Goal: Task Accomplishment & Management: Manage account settings

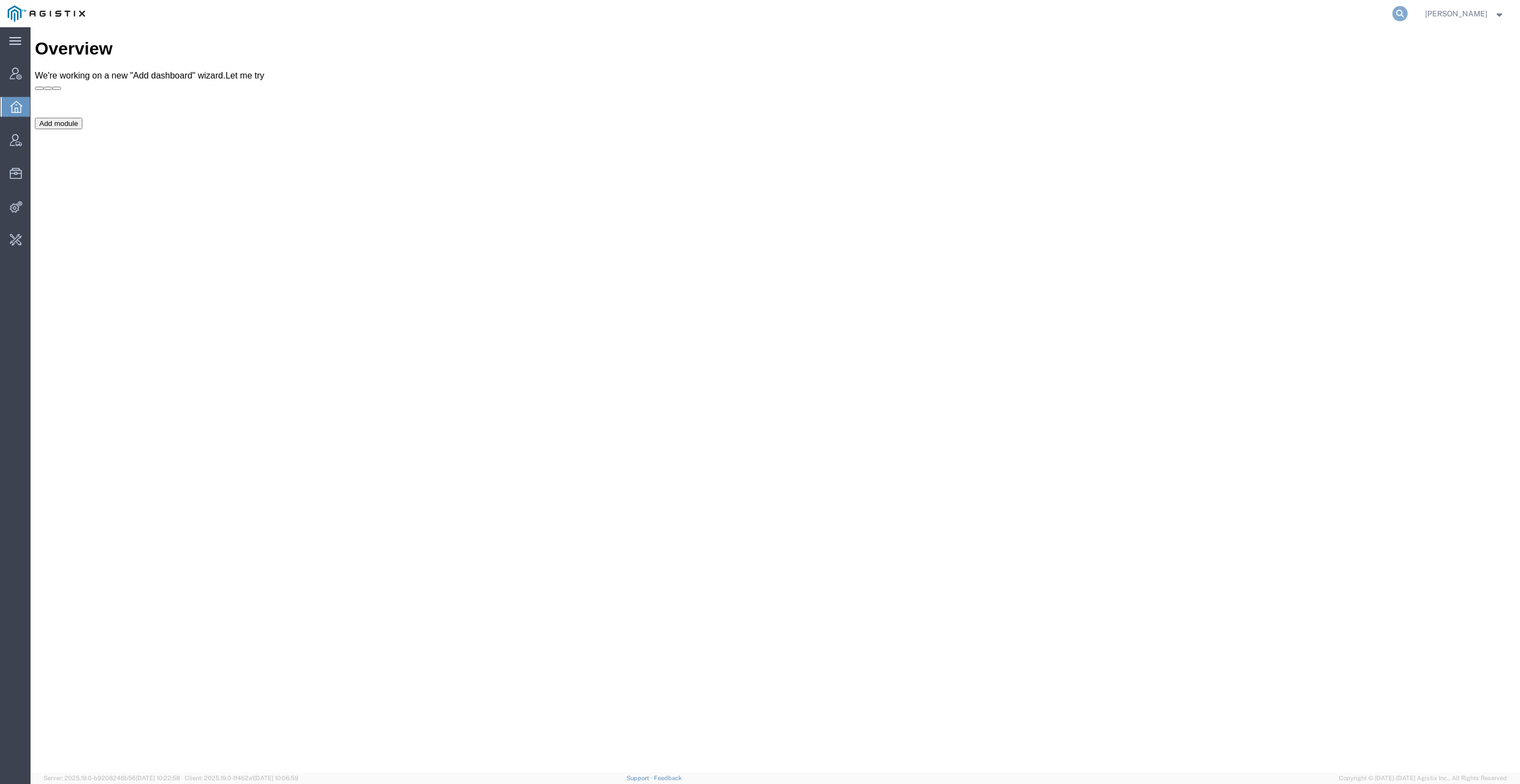
click at [1408, 15] on icon at bounding box center [1400, 13] width 15 height 15
paste input "[EMAIL_ADDRESS][DOMAIN_NAME]"
type input "[EMAIL_ADDRESS][DOMAIN_NAME]"
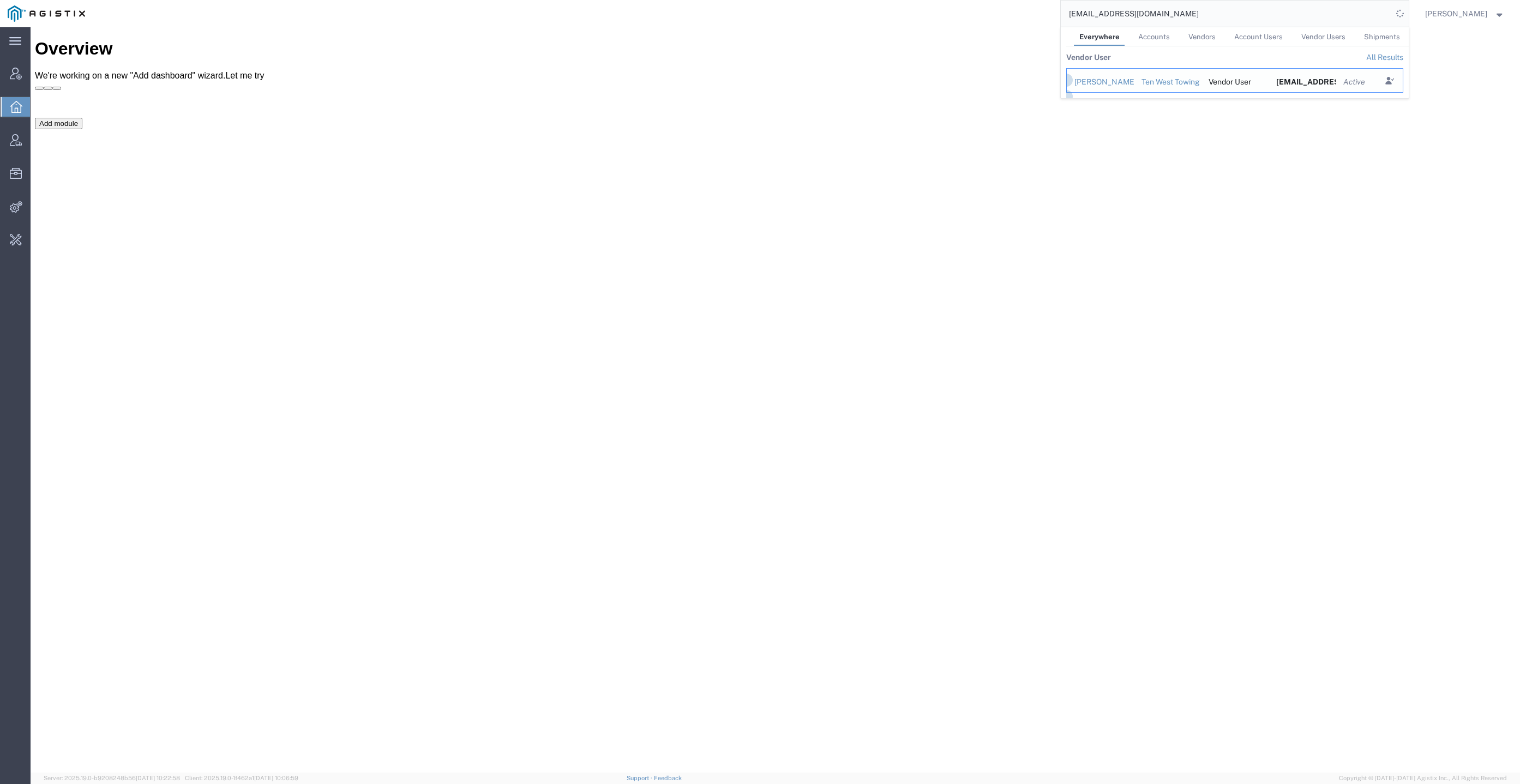
click at [1127, 85] on div "[PERSON_NAME] [PERSON_NAME]" at bounding box center [1100, 82] width 52 height 11
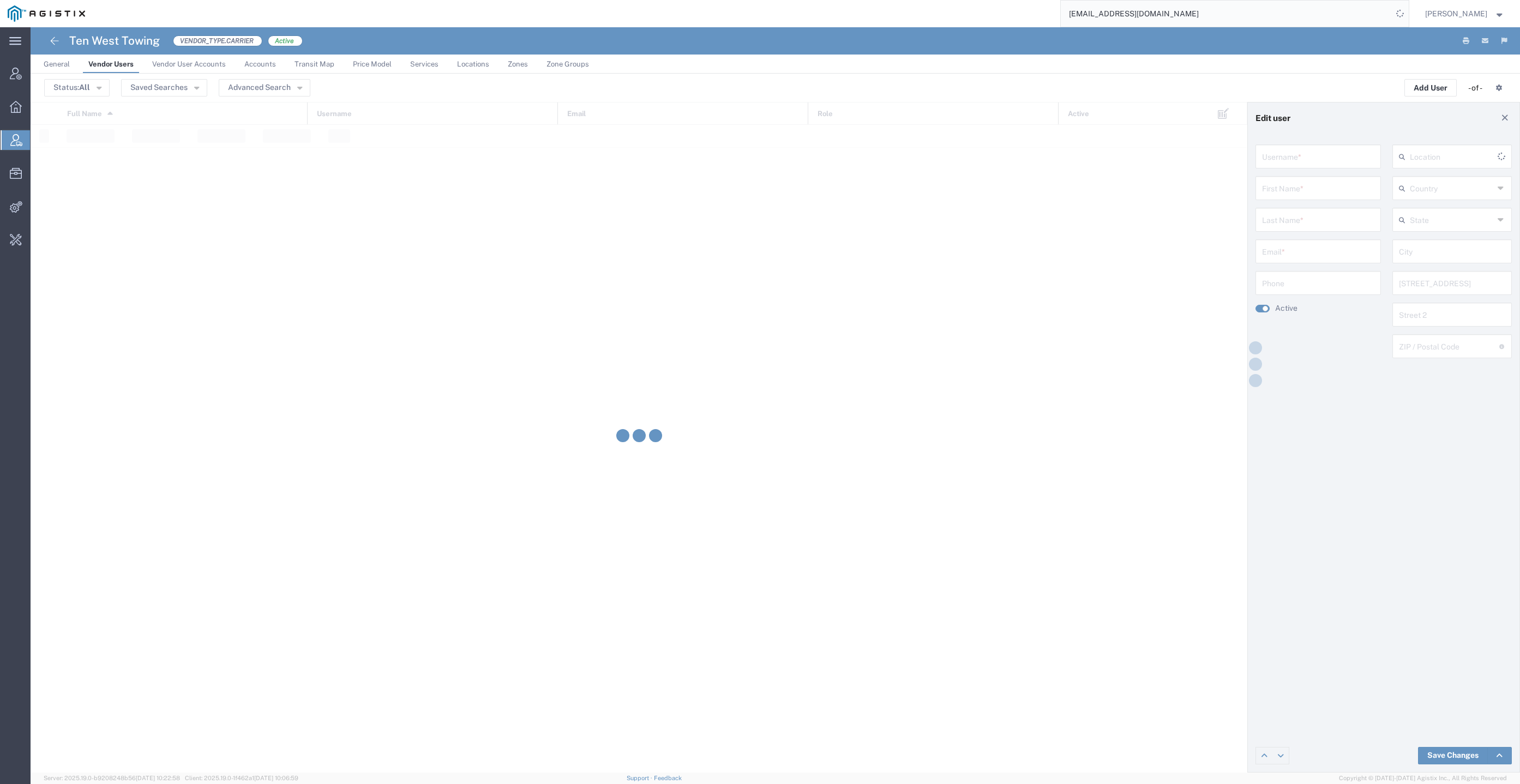
type input "[EMAIL_ADDRESS][DOMAIN_NAME]"
type input "[PERSON_NAME]"
type input "[EMAIL_ADDRESS][DOMAIN_NAME]"
type input "[GEOGRAPHIC_DATA]"
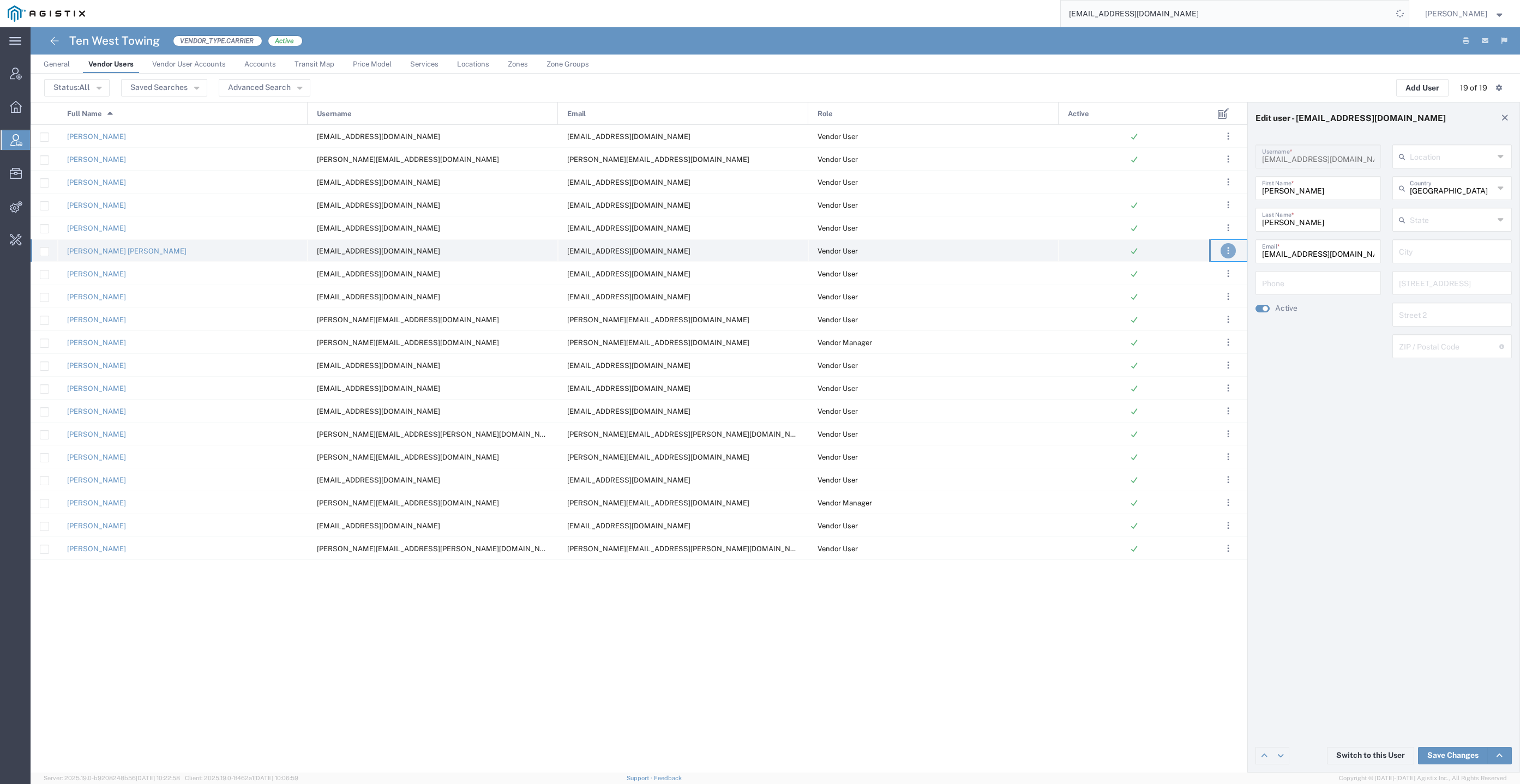
click at [1226, 249] on button ". . ." at bounding box center [1228, 251] width 15 height 15
click at [1203, 335] on link "Clone User" at bounding box center [1184, 334] width 48 height 9
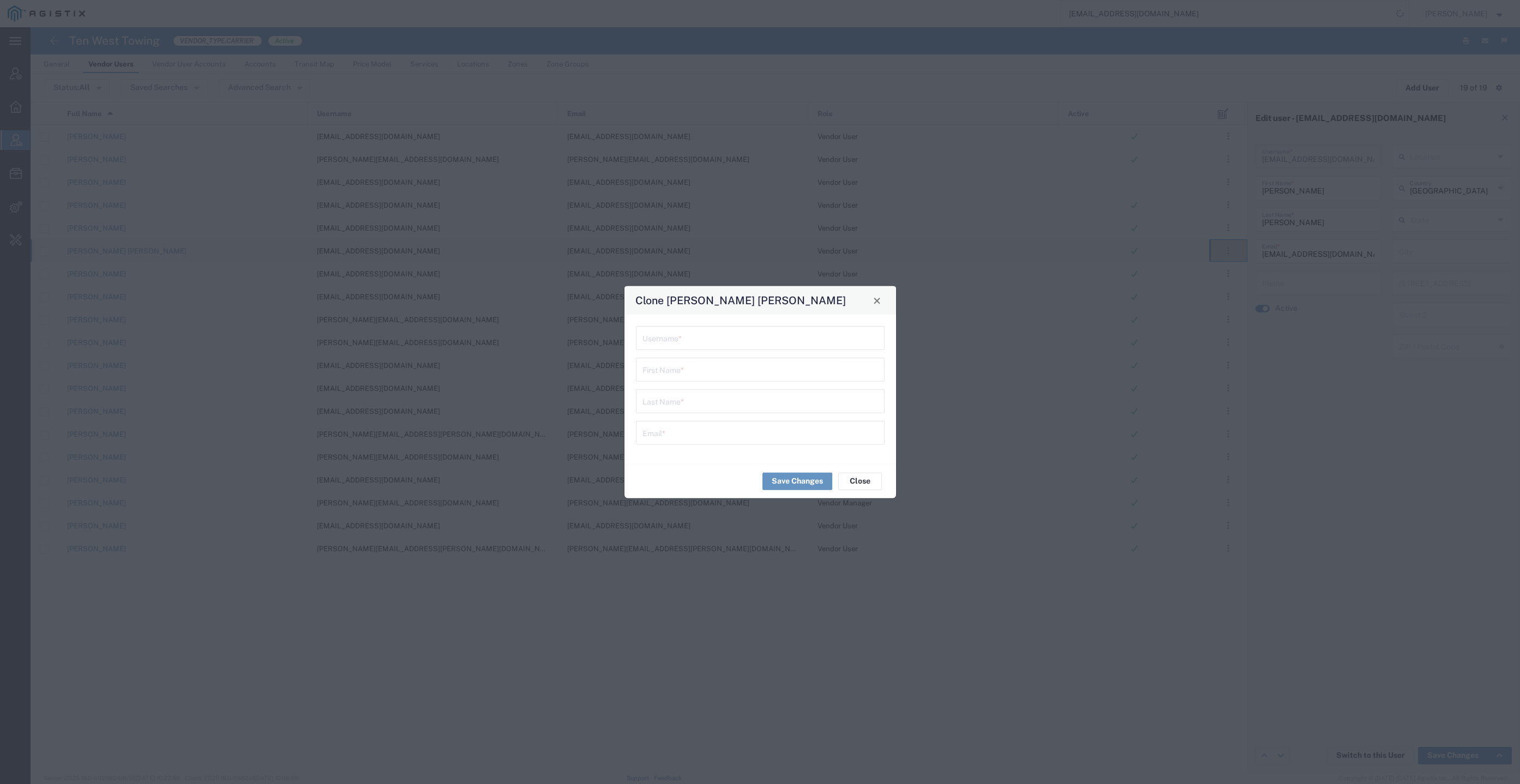
click at [698, 430] on input "text" at bounding box center [760, 432] width 236 height 19
paste input "[EMAIL_ADDRESS][DOMAIN_NAME]"
type input "[EMAIL_ADDRESS][DOMAIN_NAME]"
click at [642, 437] on input "[EMAIL_ADDRESS][DOMAIN_NAME]" at bounding box center [760, 432] width 236 height 19
type input "[EMAIL_ADDRESS][DOMAIN_NAME]"
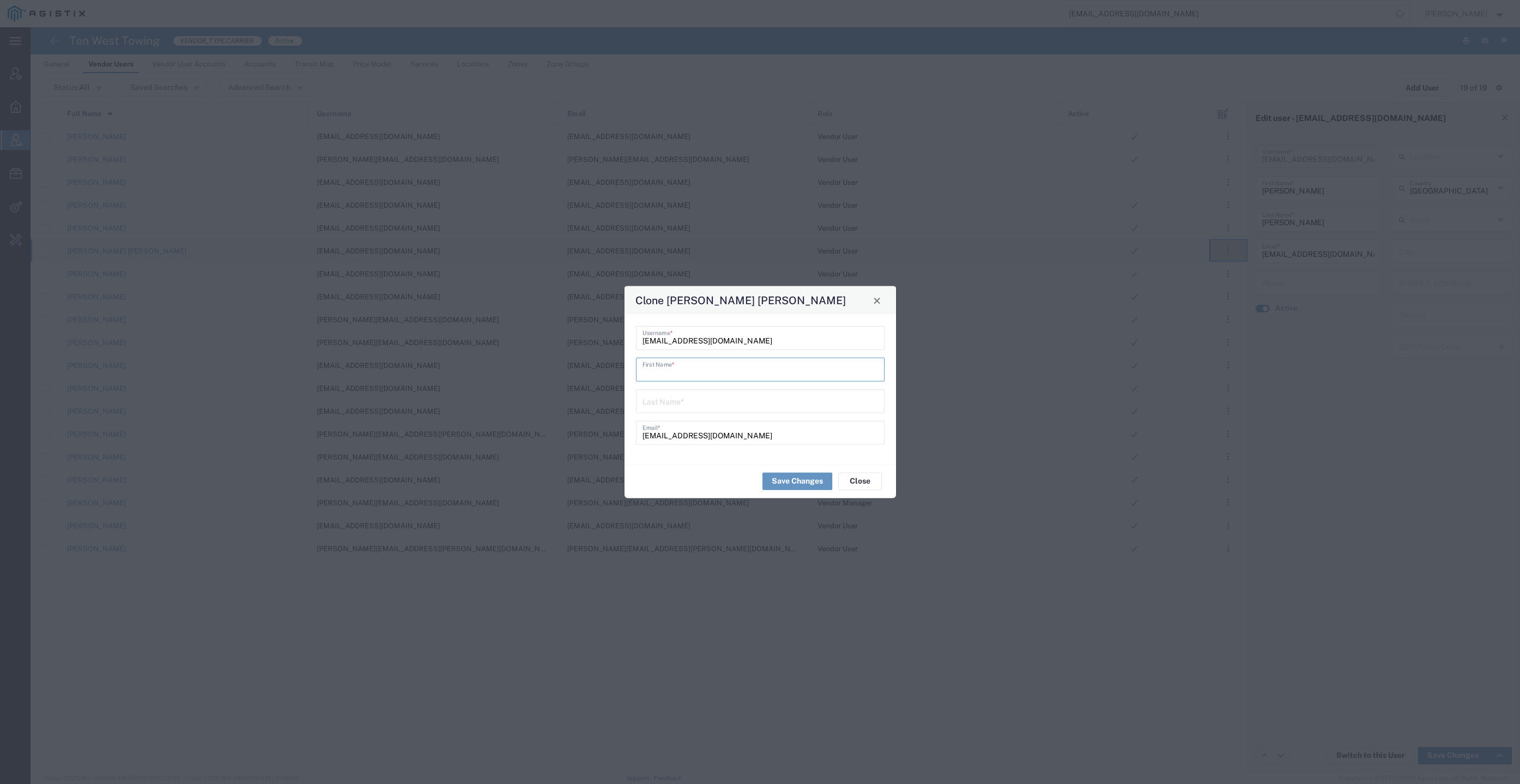
click at [700, 373] on input "text" at bounding box center [760, 369] width 236 height 19
paste input "[PERSON_NAME]"
type input "[PERSON_NAME]"
click at [692, 409] on input "text" at bounding box center [760, 400] width 236 height 19
paste input "[PERSON_NAME]"
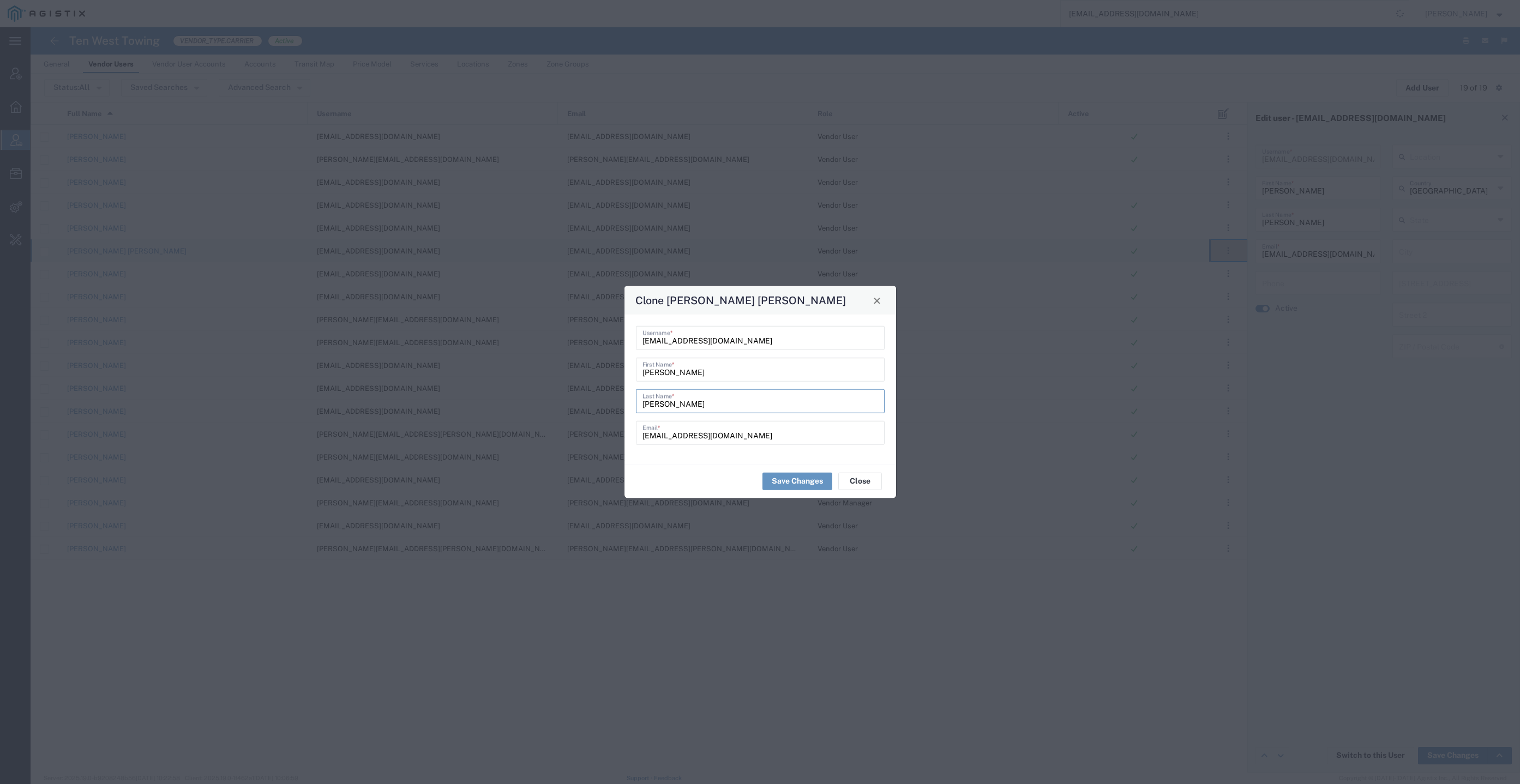
drag, startPoint x: 663, startPoint y: 403, endPoint x: 590, endPoint y: 401, distance: 73.0
click at [590, 401] on div "Clone [PERSON_NAME] [PERSON_NAME] [EMAIL_ADDRESS][DOMAIN_NAME] Username * [PERS…" at bounding box center [760, 392] width 1520 height 784
type input "[PERSON_NAME]"
drag, startPoint x: 720, startPoint y: 374, endPoint x: 768, endPoint y: 374, distance: 48.0
click at [768, 374] on input "[PERSON_NAME]" at bounding box center [760, 369] width 236 height 19
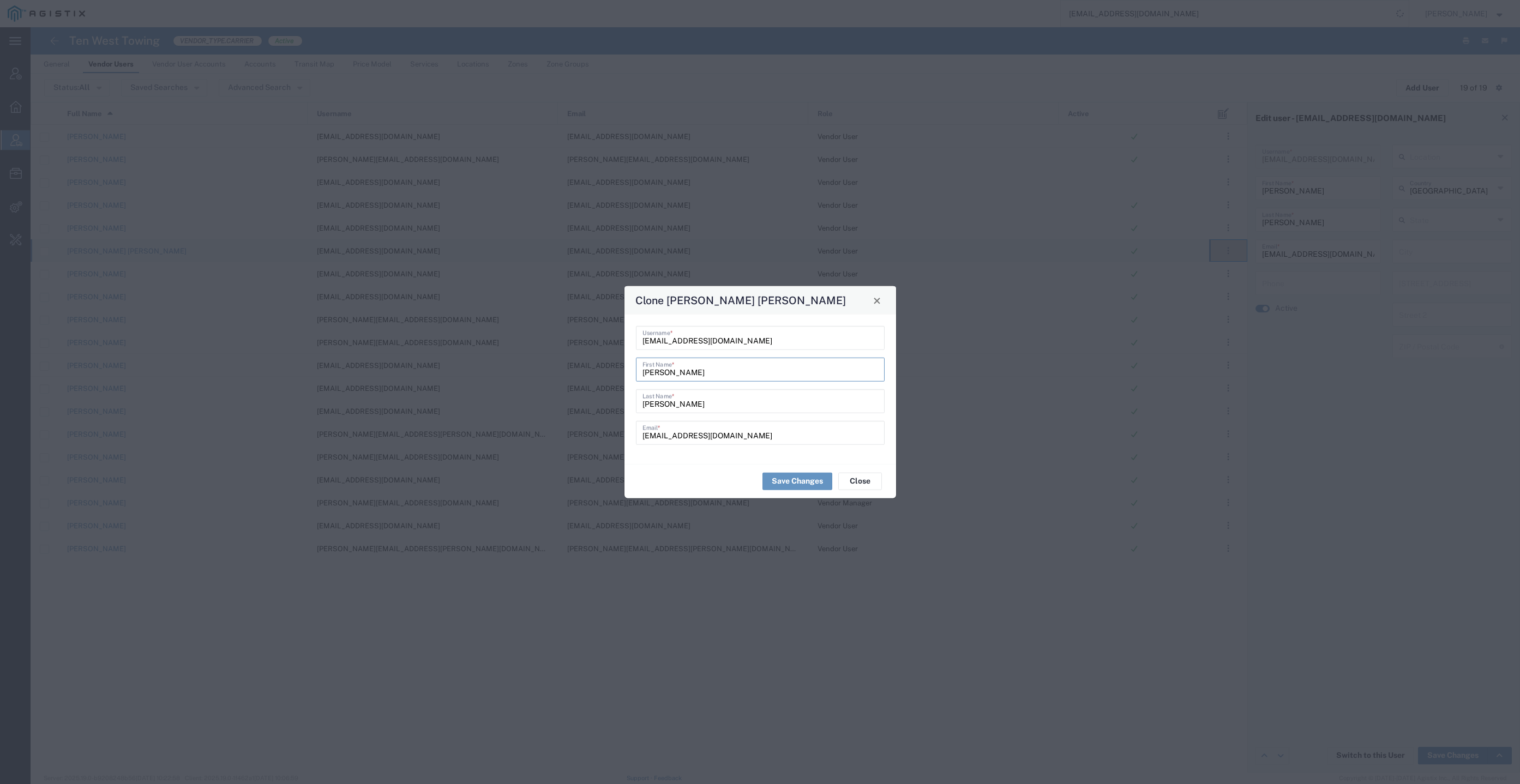
click at [642, 376] on input "[PERSON_NAME]" at bounding box center [760, 369] width 236 height 19
click at [673, 376] on input "[PERSON_NAME]" at bounding box center [760, 369] width 236 height 19
type input "[PERSON_NAME]"
click at [685, 403] on input "[PERSON_NAME]" at bounding box center [760, 400] width 236 height 19
click at [644, 409] on input "[PERSON_NAME]" at bounding box center [760, 400] width 236 height 19
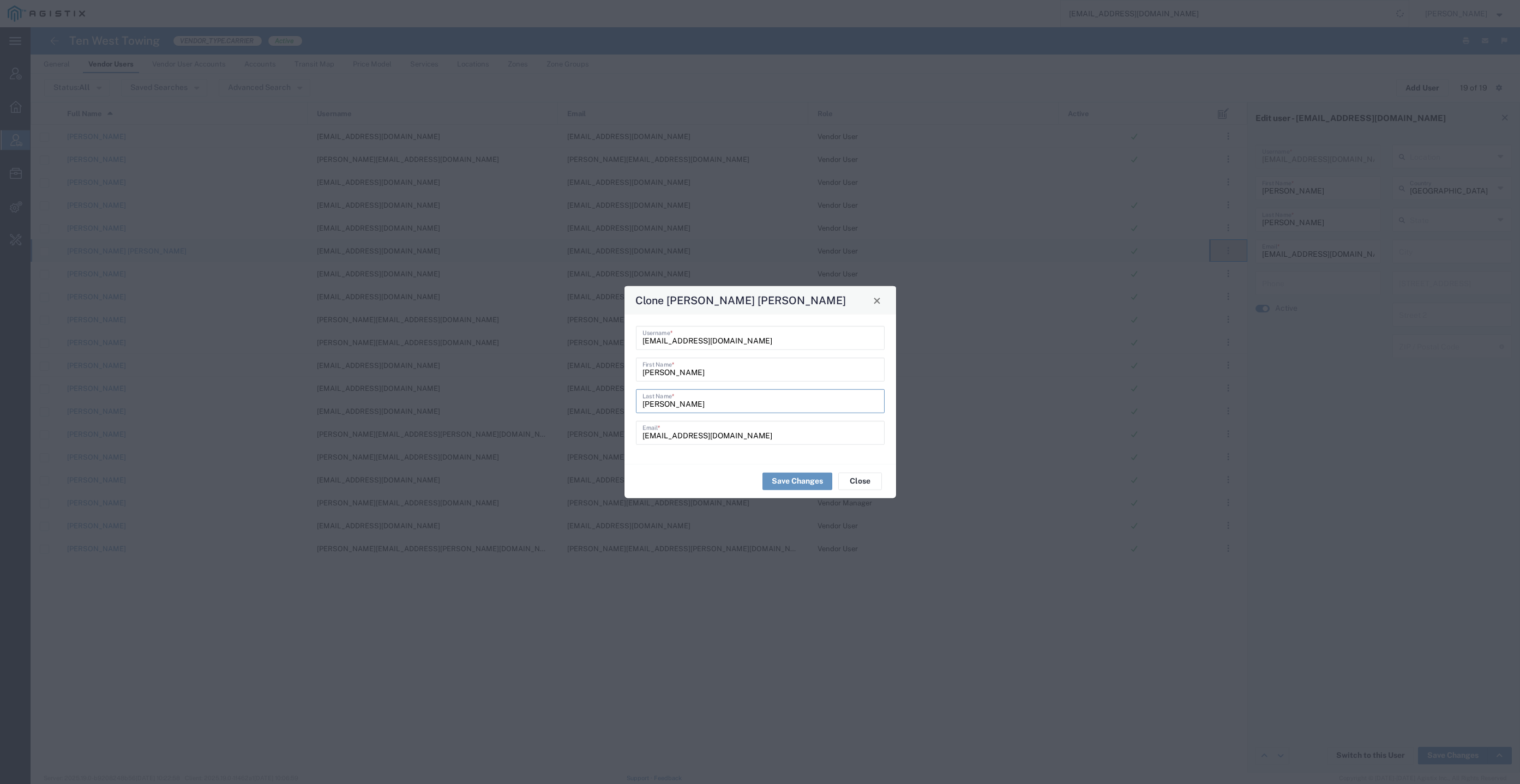
click at [644, 409] on input "[PERSON_NAME]" at bounding box center [760, 400] width 236 height 19
click at [795, 482] on button "Save Changes" at bounding box center [797, 481] width 70 height 17
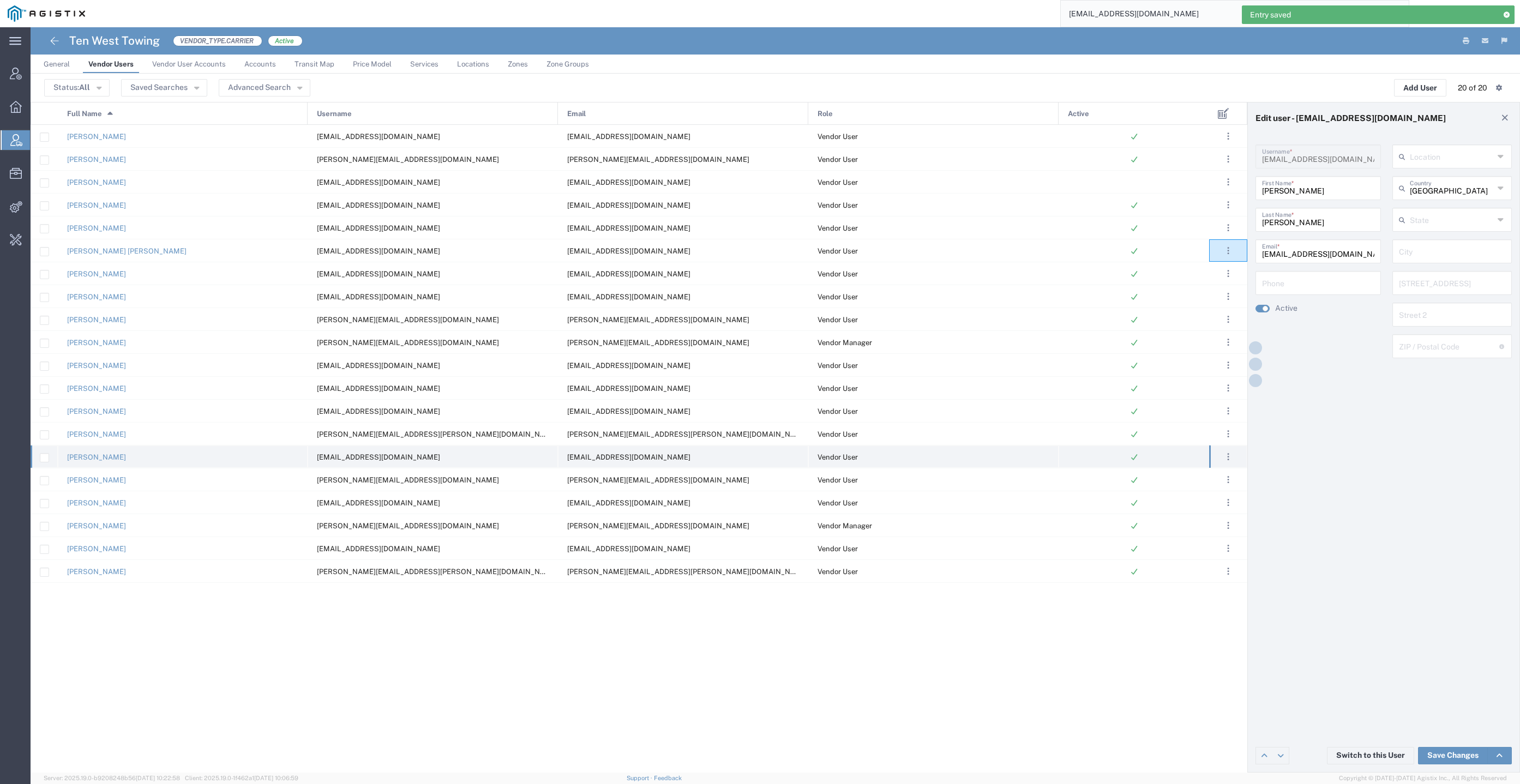
type input "[EMAIL_ADDRESS][DOMAIN_NAME]"
type input "[PERSON_NAME]"
type input "[EMAIL_ADDRESS][DOMAIN_NAME]"
